Goal: Find specific page/section: Find specific page/section

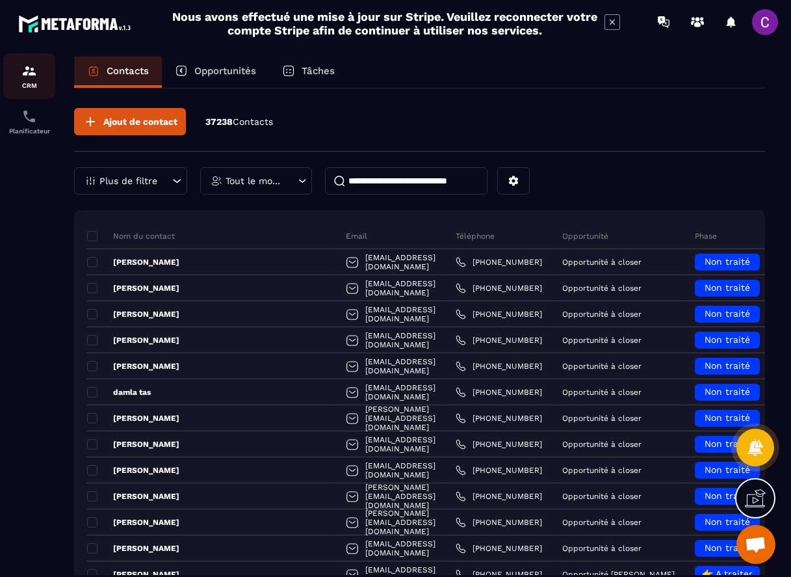
click at [27, 85] on p "CRM" at bounding box center [29, 85] width 52 height 7
click at [27, 119] on img at bounding box center [29, 117] width 16 height 16
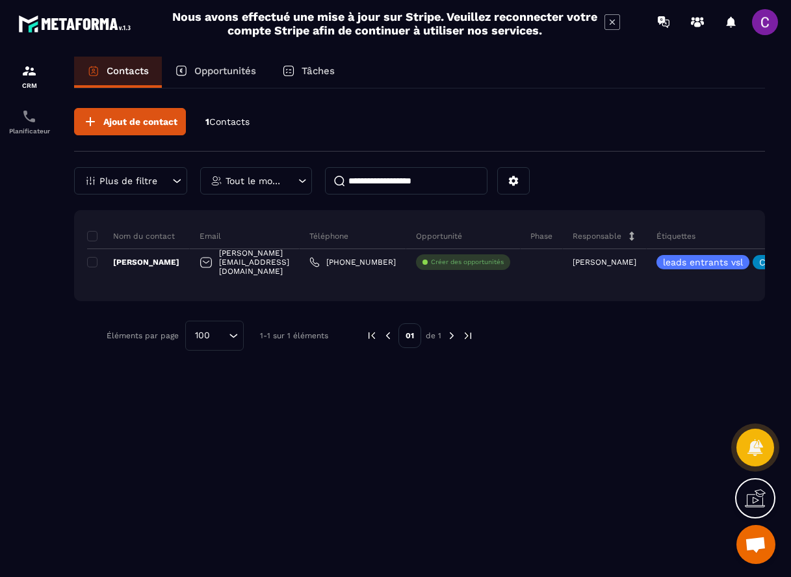
scroll to position [87, 0]
